Goal: Task Accomplishment & Management: Complete application form

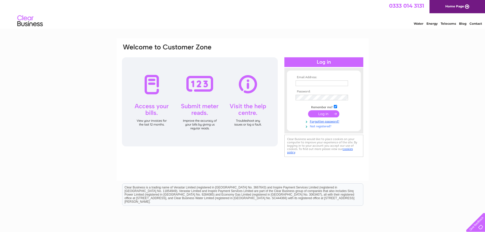
click at [324, 127] on link "Not registered?" at bounding box center [324, 125] width 58 height 5
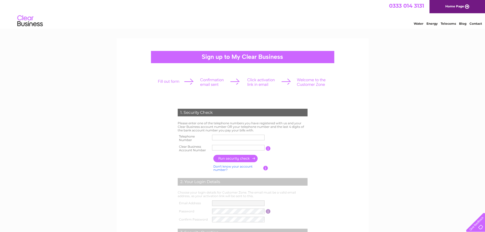
click at [268, 148] on input "button" at bounding box center [268, 148] width 5 height 5
click at [401, 147] on div "1. Security Check Please enter one of the telephone numbers you have registered…" at bounding box center [242, 209] width 485 height 343
click at [263, 168] on input "button" at bounding box center [265, 168] width 5 height 5
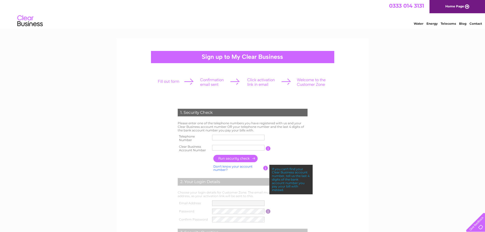
click at [451, 165] on div "1. Security Check Please enter one of the telephone numbers you have registered…" at bounding box center [242, 209] width 485 height 343
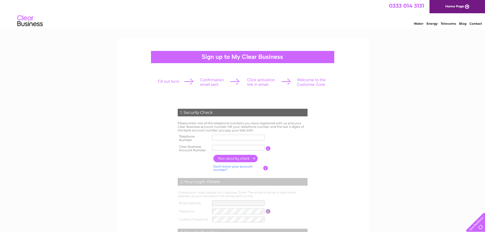
click at [373, 173] on div "1. Security Check Please enter one of the telephone numbers you have registered…" at bounding box center [242, 209] width 485 height 343
click at [239, 137] on input "text" at bounding box center [238, 137] width 53 height 6
type input "07922221351"
click at [234, 145] on input "text" at bounding box center [238, 148] width 52 height 6
click at [373, 187] on div "1. Security Check Please enter one of the telephone numbers you have registered…" at bounding box center [242, 209] width 485 height 343
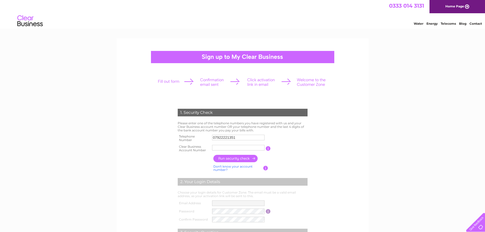
scroll to position [76, 0]
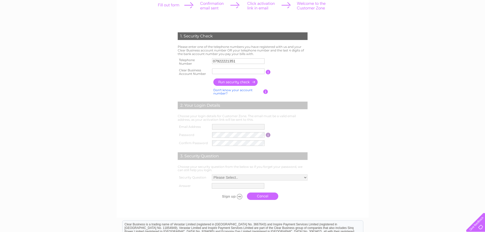
click at [268, 73] on input "button" at bounding box center [268, 72] width 5 height 5
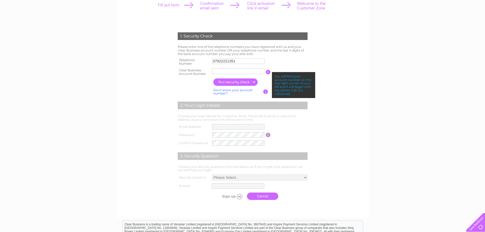
click at [268, 73] on input "button" at bounding box center [268, 72] width 5 height 5
click at [368, 153] on div "1. Security Check Please enter one of the telephone numbers you have registered…" at bounding box center [243, 90] width 252 height 256
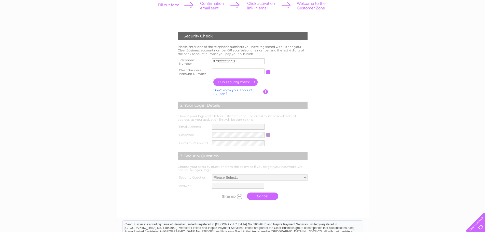
click at [222, 70] on input "text" at bounding box center [238, 71] width 52 height 6
click at [236, 70] on input "CB3031712" at bounding box center [238, 71] width 53 height 6
click at [267, 73] on input "button" at bounding box center [268, 72] width 5 height 5
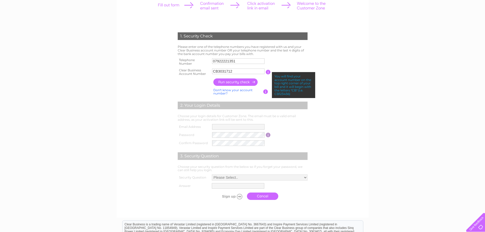
click at [267, 73] on input "button" at bounding box center [268, 72] width 5 height 5
click at [232, 82] on input "button" at bounding box center [235, 81] width 45 height 7
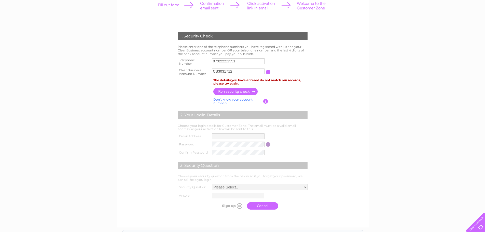
click at [235, 70] on input "CB3031712" at bounding box center [238, 71] width 52 height 6
click at [379, 121] on div "1. Security Check Please enter one of the telephone numbers you have registered…" at bounding box center [242, 138] width 485 height 352
click at [238, 72] on input "CB3031712" at bounding box center [238, 71] width 52 height 6
click at [227, 99] on link "Don't know your account number?" at bounding box center [232, 100] width 39 height 7
click at [216, 73] on input "text" at bounding box center [215, 71] width 7 height 6
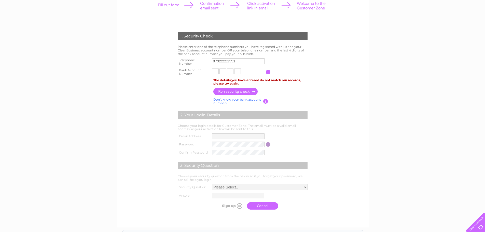
click at [220, 99] on link "Don't know your bank account number?" at bounding box center [237, 100] width 48 height 7
click at [223, 70] on input "text" at bounding box center [238, 71] width 52 height 6
click at [461, 26] on div "1. Security Check Please enter one of the telephone numbers you have registered…" at bounding box center [242, 138] width 485 height 352
click at [222, 72] on input "text" at bounding box center [238, 71] width 52 height 6
type input "30317124"
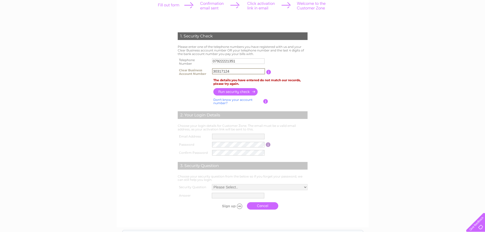
click at [242, 90] on input "button" at bounding box center [235, 91] width 45 height 7
